Goal: Use online tool/utility: Use online tool/utility

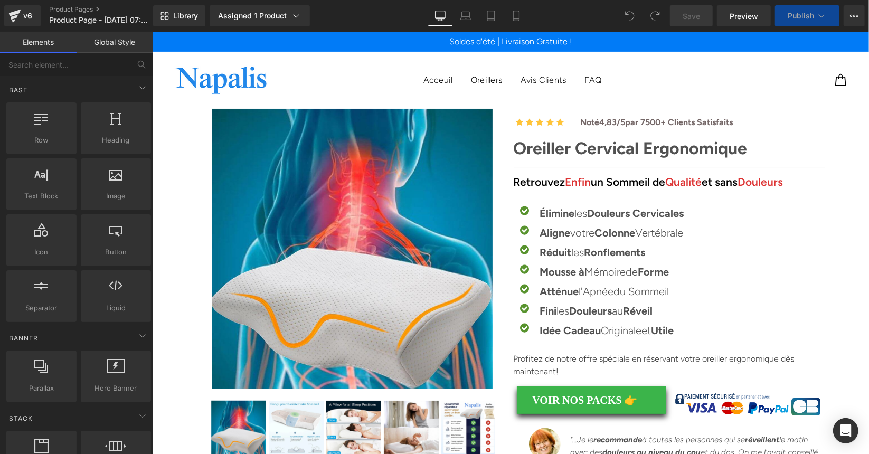
scroll to position [8735, 0]
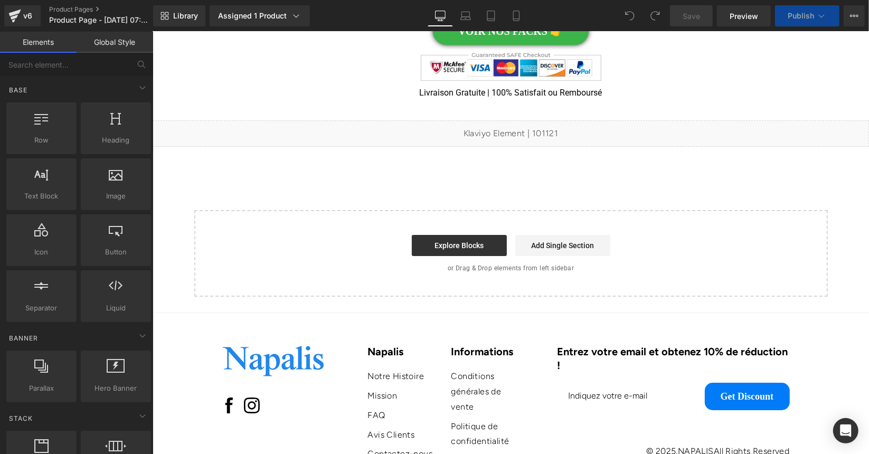
click at [487, 146] on div "Liquid" at bounding box center [510, 133] width 717 height 26
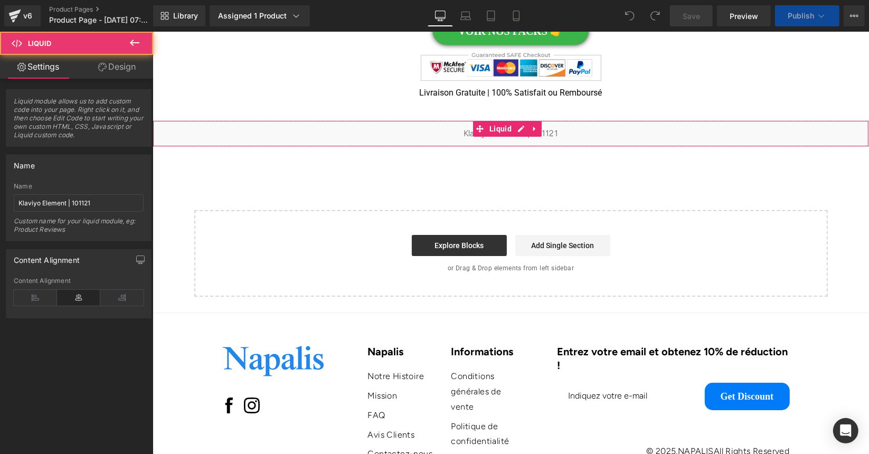
scroll to position [0, 0]
click at [516, 146] on div "Liquid" at bounding box center [510, 133] width 717 height 26
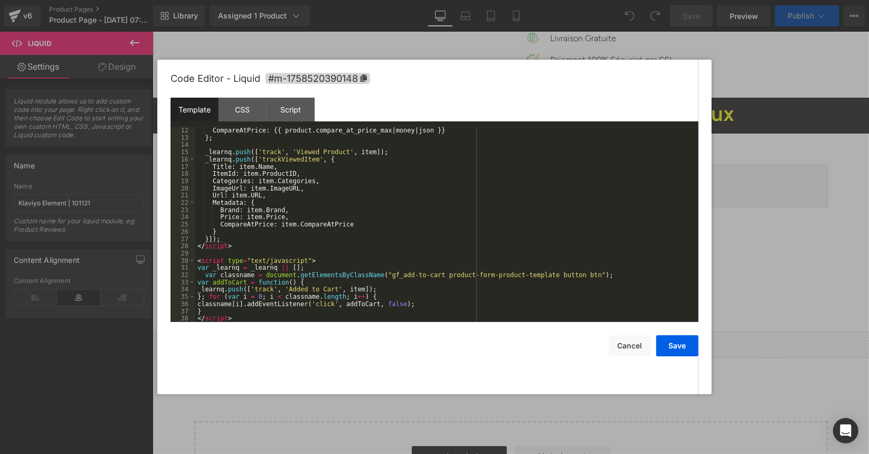
scroll to position [79, 0]
click at [252, 109] on div "CSS" at bounding box center [243, 110] width 48 height 24
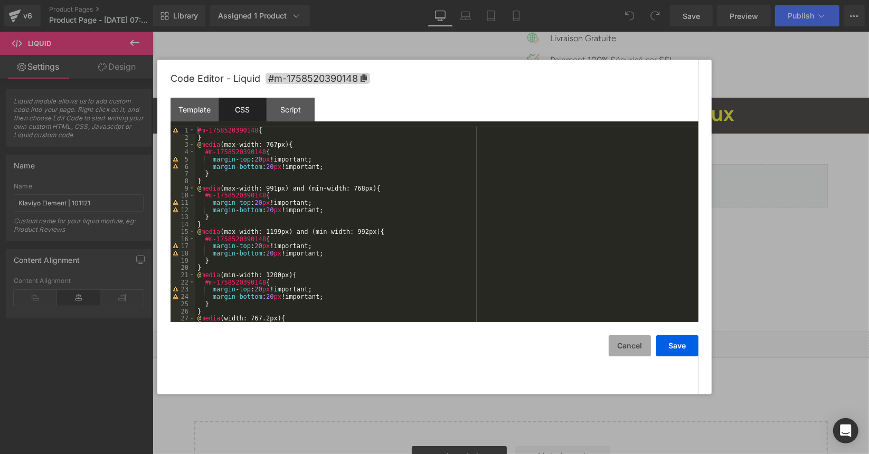
click at [634, 351] on button "Cancel" at bounding box center [630, 345] width 42 height 21
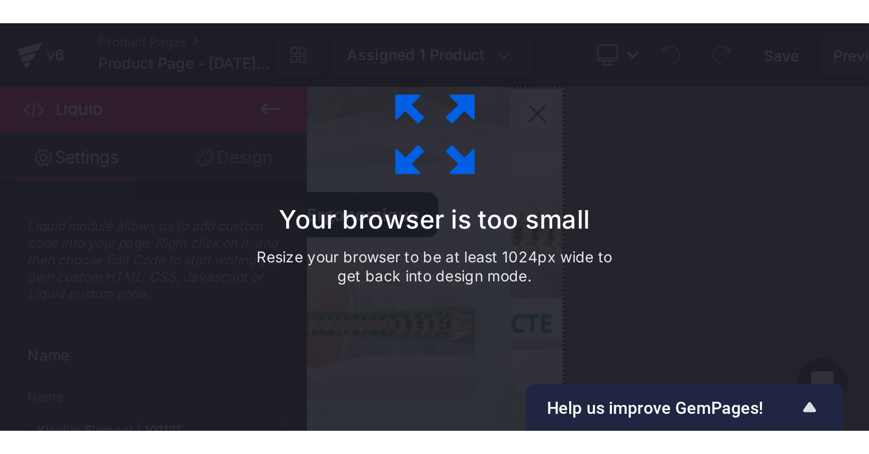
scroll to position [3361, 0]
